Goal: Register for event/course

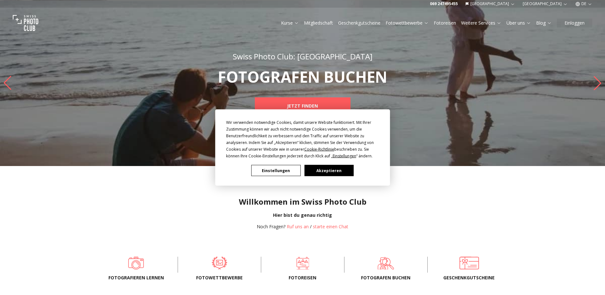
click at [330, 172] on button "Akzeptieren" at bounding box center [328, 170] width 49 height 11
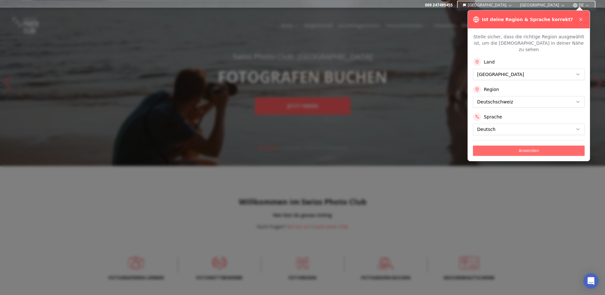
click at [507, 148] on button "Anwenden" at bounding box center [529, 150] width 112 height 10
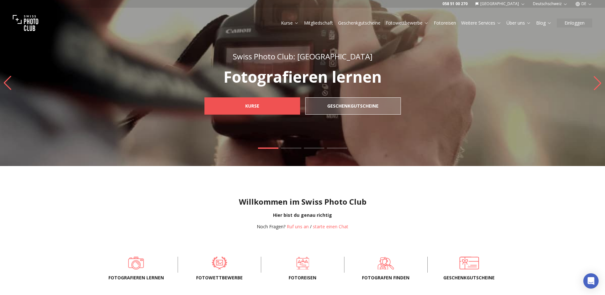
click at [259, 103] on span "Kurse" at bounding box center [252, 105] width 24 height 11
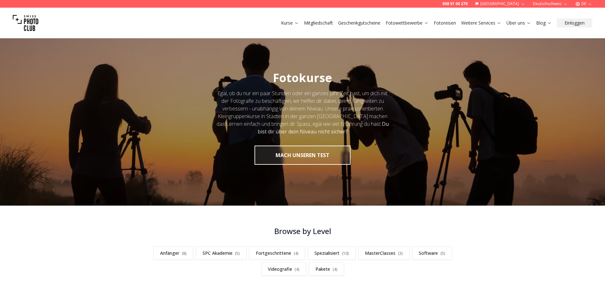
click at [84, 238] on div "**********" at bounding box center [302, 251] width 605 height 50
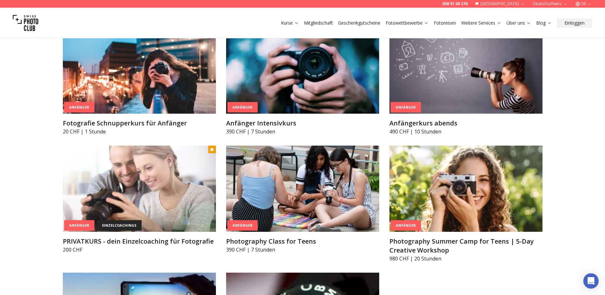
scroll to position [370, 0]
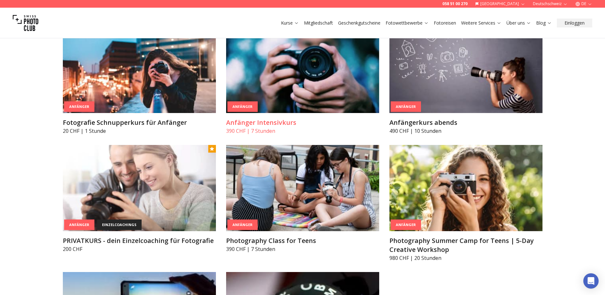
click at [272, 120] on h3 "Anfänger Intensivkurs" at bounding box center [302, 122] width 153 height 9
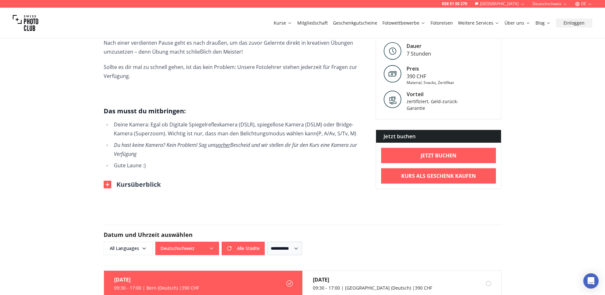
scroll to position [332, 0]
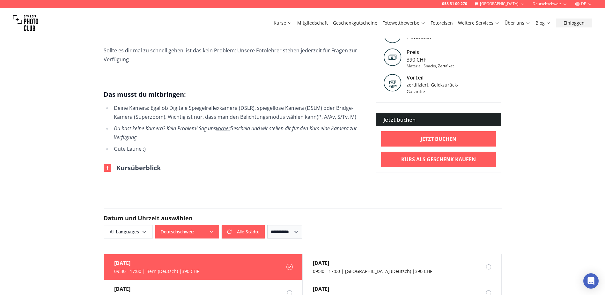
click at [107, 164] on img at bounding box center [108, 168] width 8 height 8
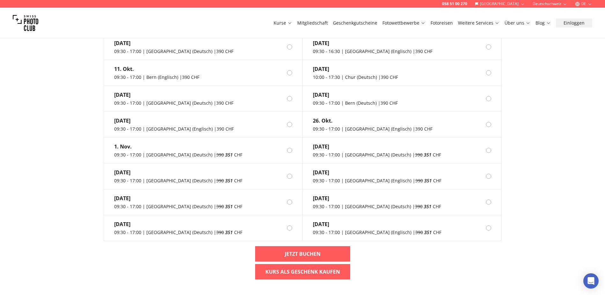
scroll to position [804, 0]
click at [139, 151] on div "09:30 - 17:00 | [GEOGRAPHIC_DATA] (Deutsch) | 390 351 CHF" at bounding box center [178, 154] width 128 height 6
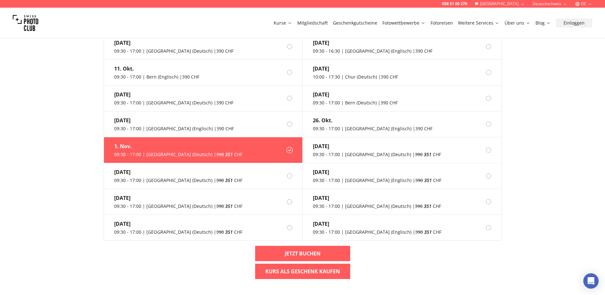
click at [72, 177] on div "058 51 00 270 Schweiz Deutschschweiz DE Kurse Mitgliedschaft Geschenkgutscheine…" at bounding box center [302, 14] width 605 height 1636
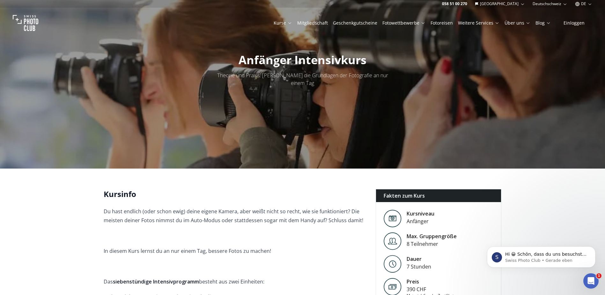
scroll to position [0, 0]
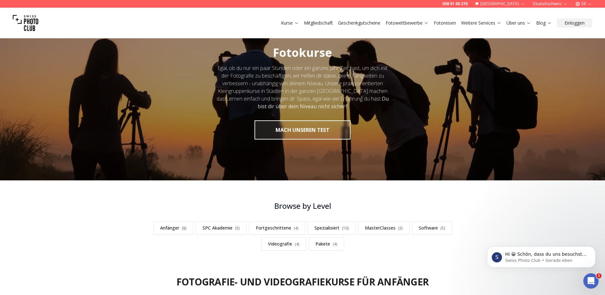
scroll to position [26, 0]
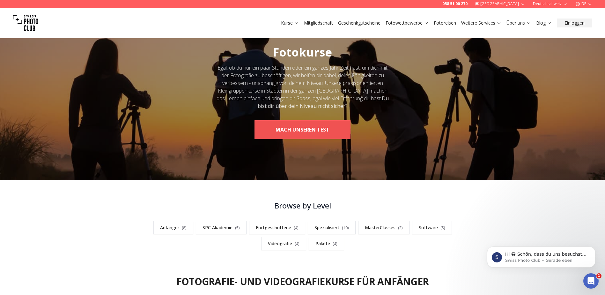
click at [325, 128] on button "MACH UNSEREN TEST" at bounding box center [303, 129] width 96 height 19
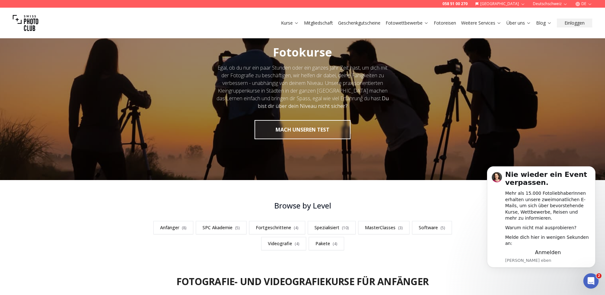
click at [92, 214] on div "**********" at bounding box center [302, 225] width 605 height 50
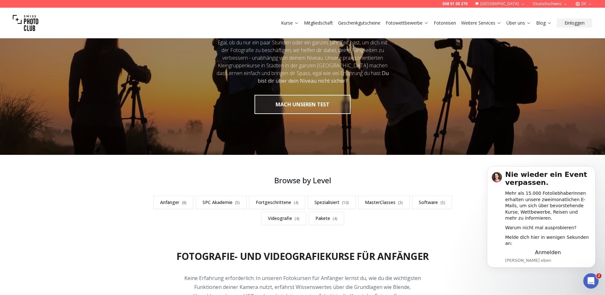
scroll to position [51, 0]
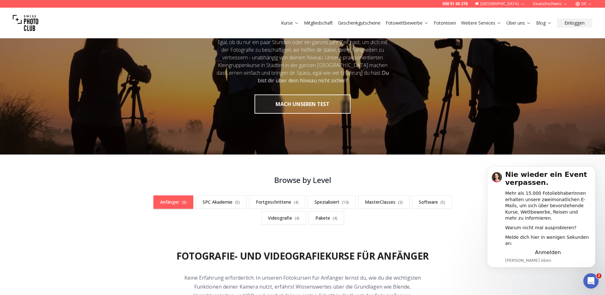
click at [169, 199] on link "Anfänger ( 8 )" at bounding box center [173, 201] width 40 height 13
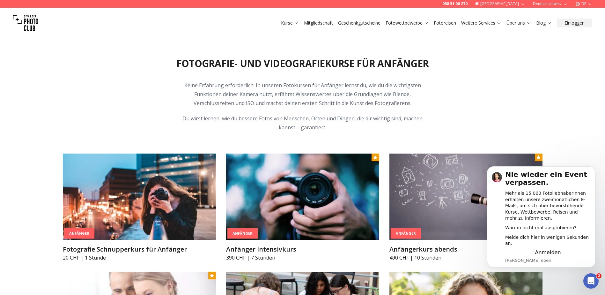
scroll to position [255, 0]
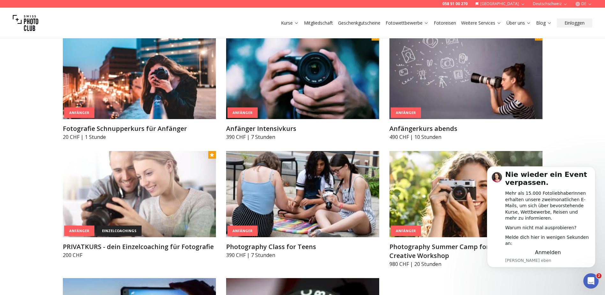
scroll to position [383, 0]
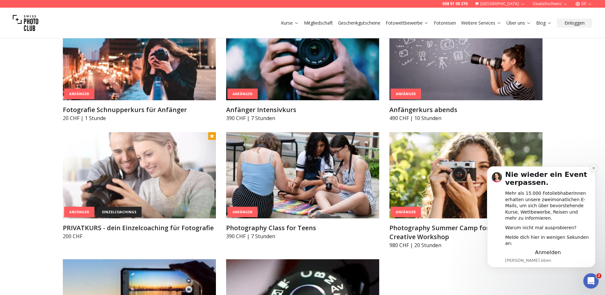
click at [595, 170] on icon "Dismiss notification" at bounding box center [594, 168] width 4 height 4
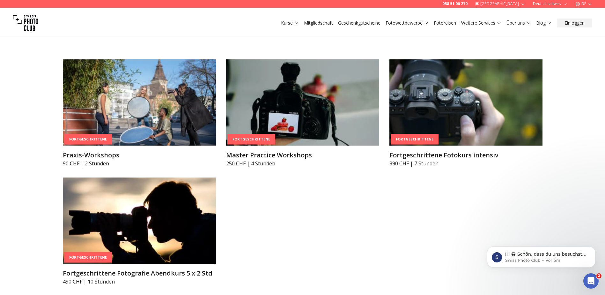
scroll to position [1123, 0]
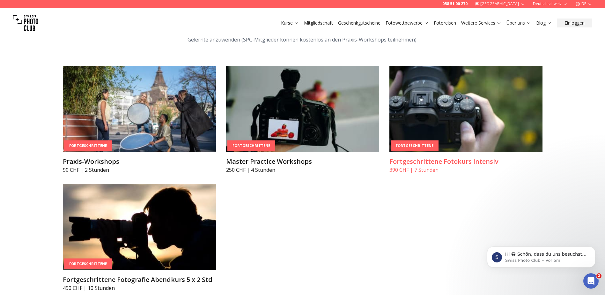
click at [483, 167] on p "390 CHF | 7 Stunden" at bounding box center [465, 170] width 153 height 8
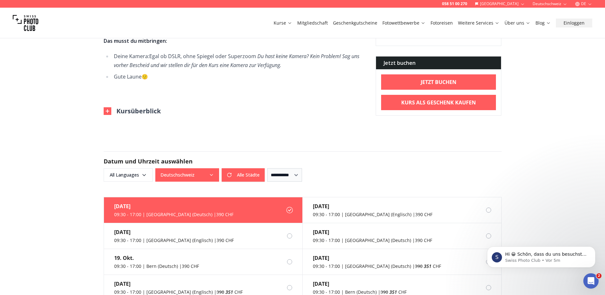
scroll to position [459, 0]
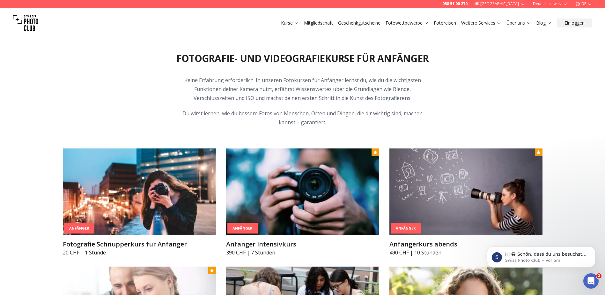
scroll to position [255, 0]
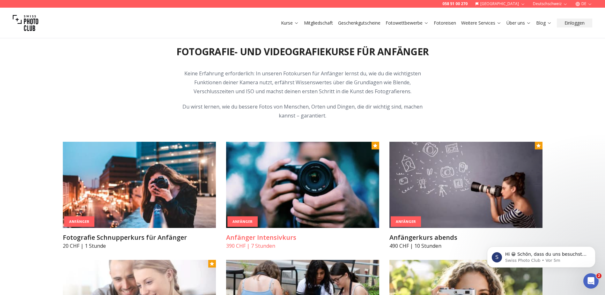
click at [293, 239] on h3 "Anfänger Intensivkurs" at bounding box center [302, 237] width 153 height 9
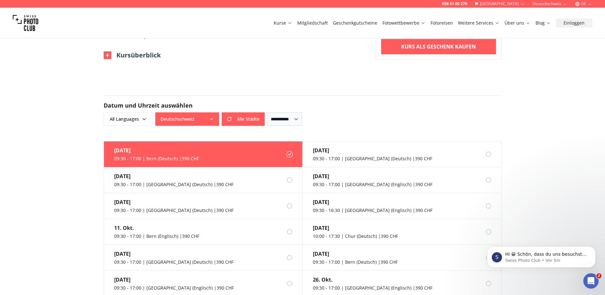
scroll to position [459, 0]
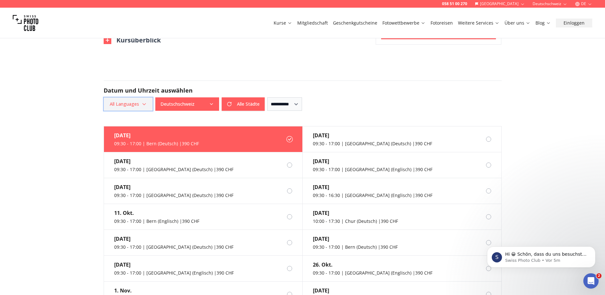
click at [137, 101] on span "All Languages" at bounding box center [128, 103] width 47 height 11
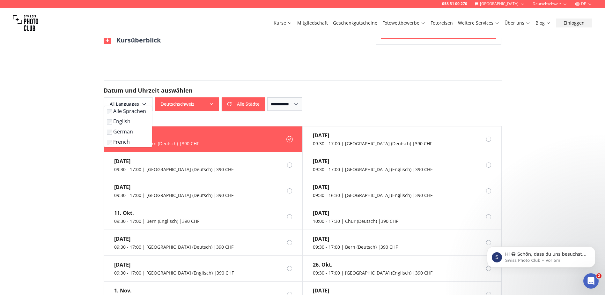
click at [117, 130] on label "German" at bounding box center [127, 132] width 40 height 8
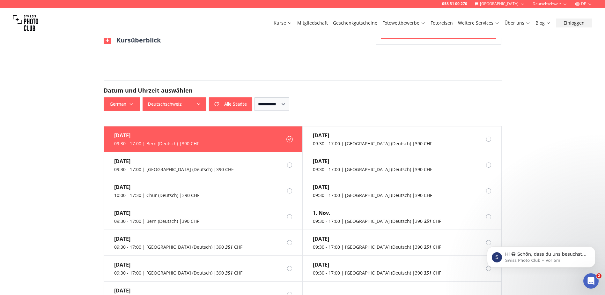
click at [52, 141] on div "058 51 00 270 Schweiz Deutschschweiz DE Kurse Mitgliedschaft Geschenkgutscheine…" at bounding box center [302, 220] width 605 height 1358
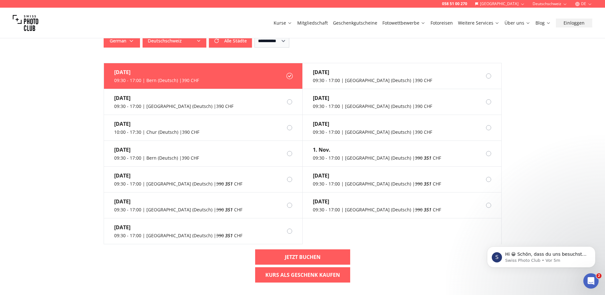
scroll to position [523, 0]
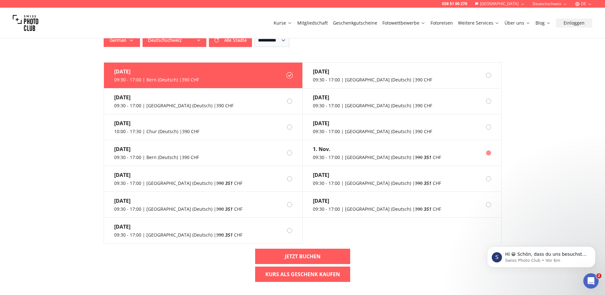
click at [334, 145] on div "[DATE] 09:30 - 17:00 | [GEOGRAPHIC_DATA] (Deutsch) | 390 351 CHF" at bounding box center [372, 153] width 138 height 26
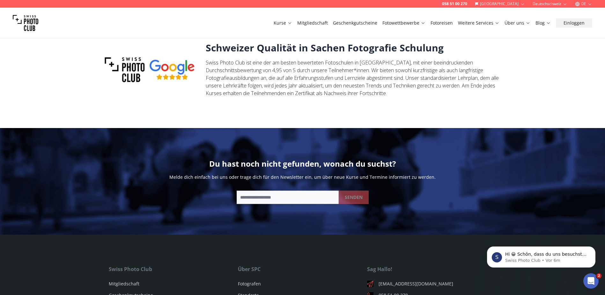
scroll to position [1056, 0]
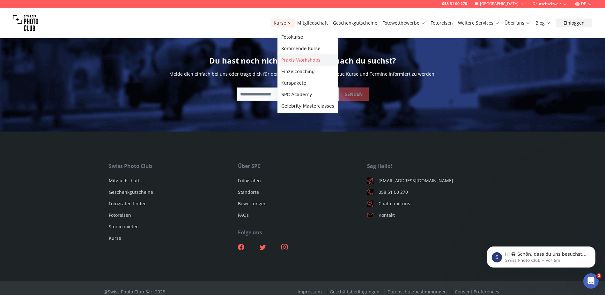
click at [308, 59] on link "Praxis-Workshops" at bounding box center [308, 59] width 58 height 11
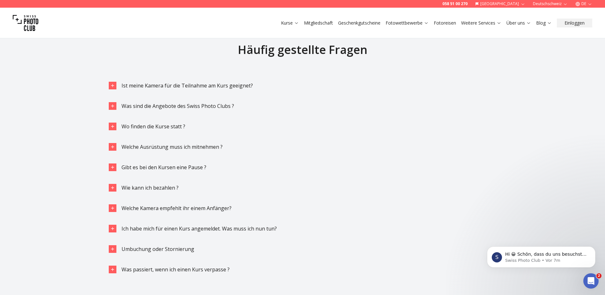
scroll to position [1926, 0]
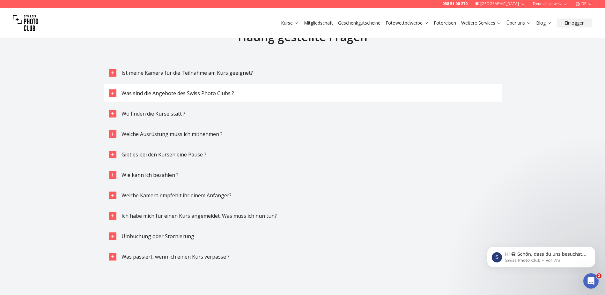
click at [114, 92] on icon "button" at bounding box center [112, 93] width 5 height 5
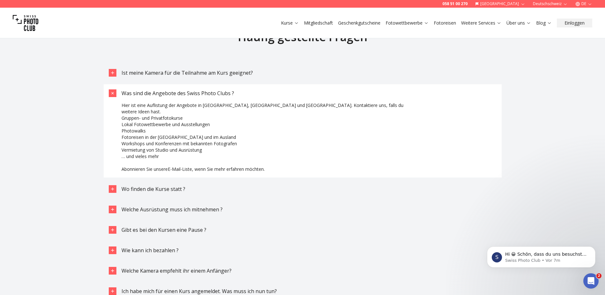
click at [114, 92] on icon "button" at bounding box center [112, 92] width 7 height 7
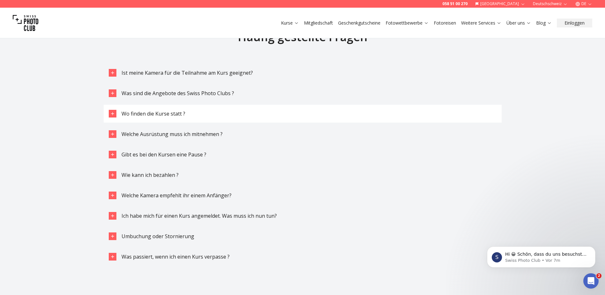
click at [111, 115] on icon "button" at bounding box center [112, 113] width 5 height 5
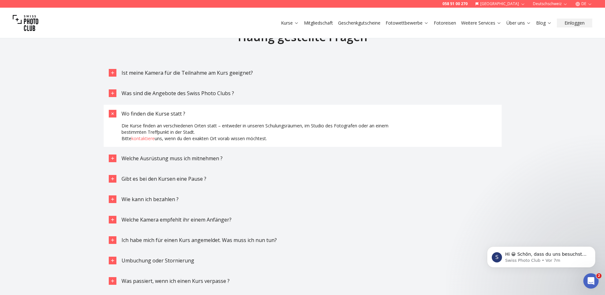
click at [113, 112] on icon "button" at bounding box center [112, 113] width 7 height 7
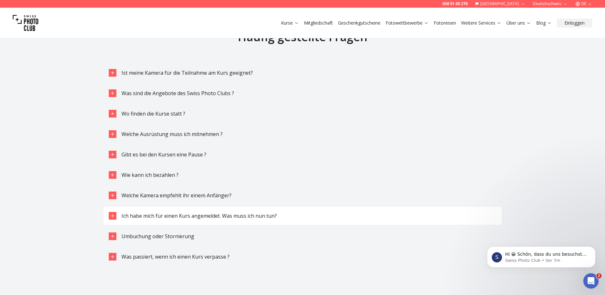
click at [112, 217] on icon "button" at bounding box center [112, 215] width 3 height 3
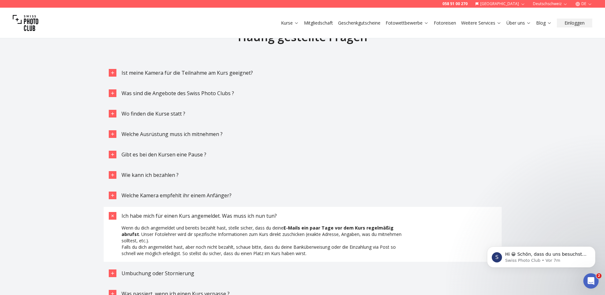
scroll to position [1934, 0]
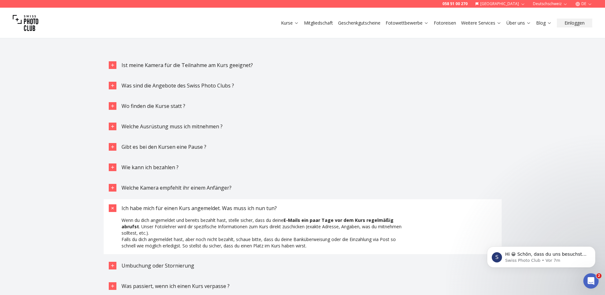
click at [76, 225] on div "Häufig gestellte Fragen Ist meine Kamera für die Teilnahme am Kurs geeignet? Wa…" at bounding box center [302, 160] width 605 height 336
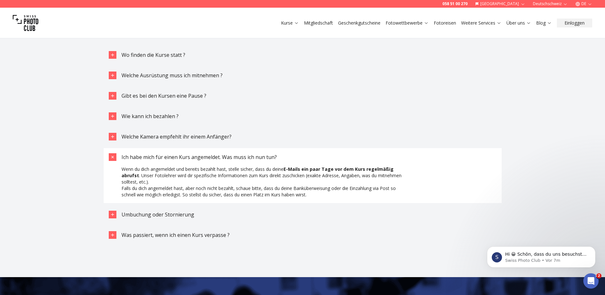
scroll to position [1998, 0]
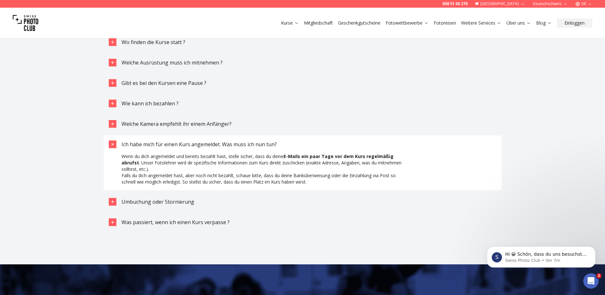
click at [114, 137] on button "Ich habe mich für einen Kurs angemeldet. Was muss ich nun tun?" at bounding box center [303, 144] width 398 height 18
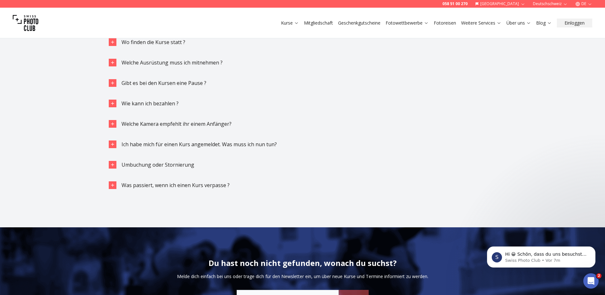
scroll to position [1990, 0]
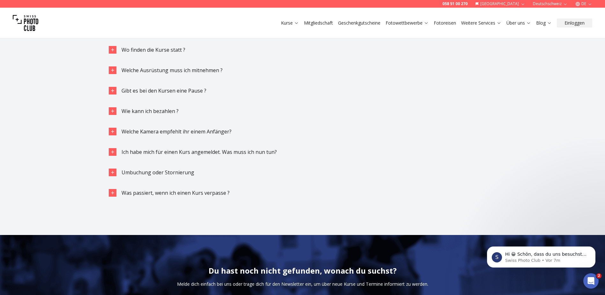
click at [46, 97] on div "Häufig gestellte Fragen Ist meine Kamera für die Teilnahme am Kurs geeignet? Wa…" at bounding box center [302, 85] width 605 height 299
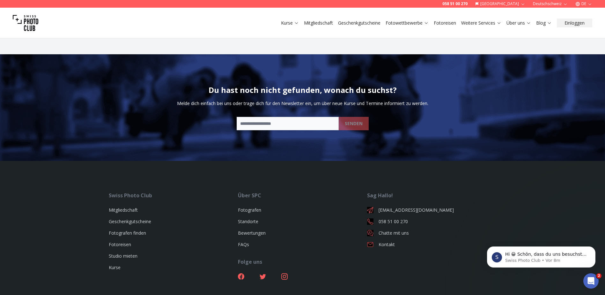
scroll to position [2208, 0]
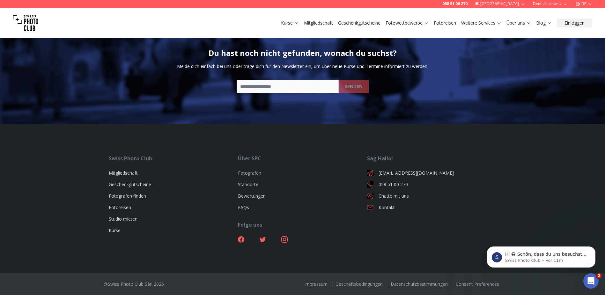
click at [257, 172] on link "Fotografen" at bounding box center [249, 173] width 23 height 6
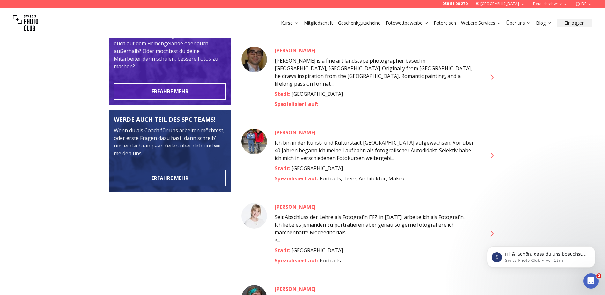
scroll to position [191, 0]
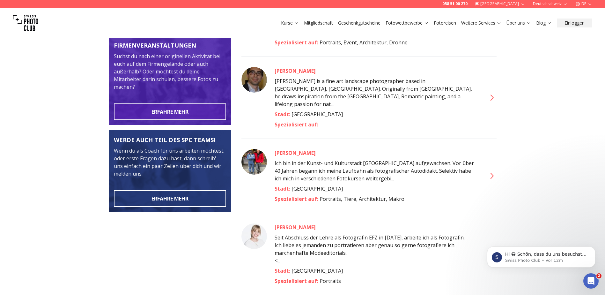
click at [281, 223] on div "[PERSON_NAME]" at bounding box center [377, 227] width 204 height 8
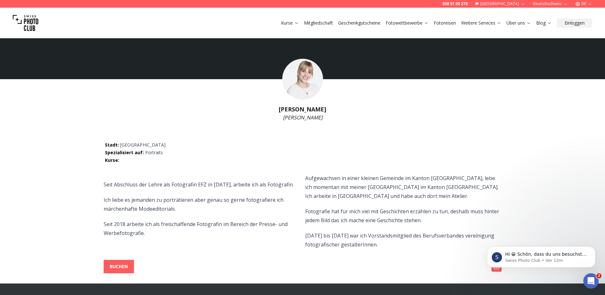
click at [304, 80] on img at bounding box center [302, 79] width 41 height 41
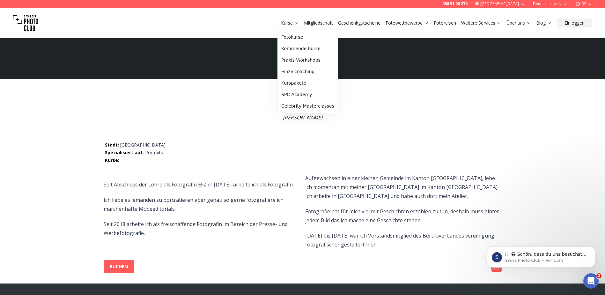
click at [296, 21] on icon at bounding box center [296, 22] width 5 height 5
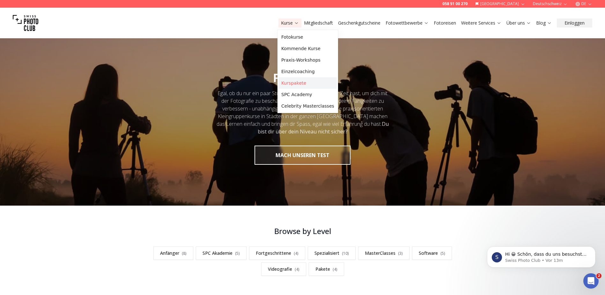
click at [289, 83] on link "Kurspakete" at bounding box center [308, 82] width 58 height 11
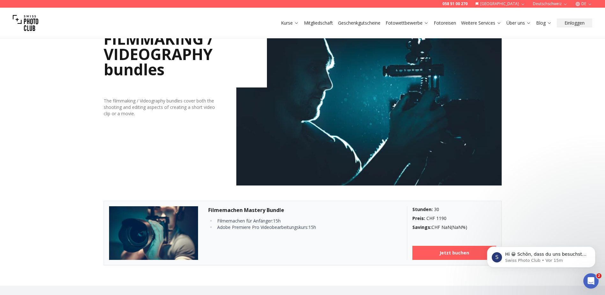
scroll to position [931, 0]
